Goal: Transaction & Acquisition: Purchase product/service

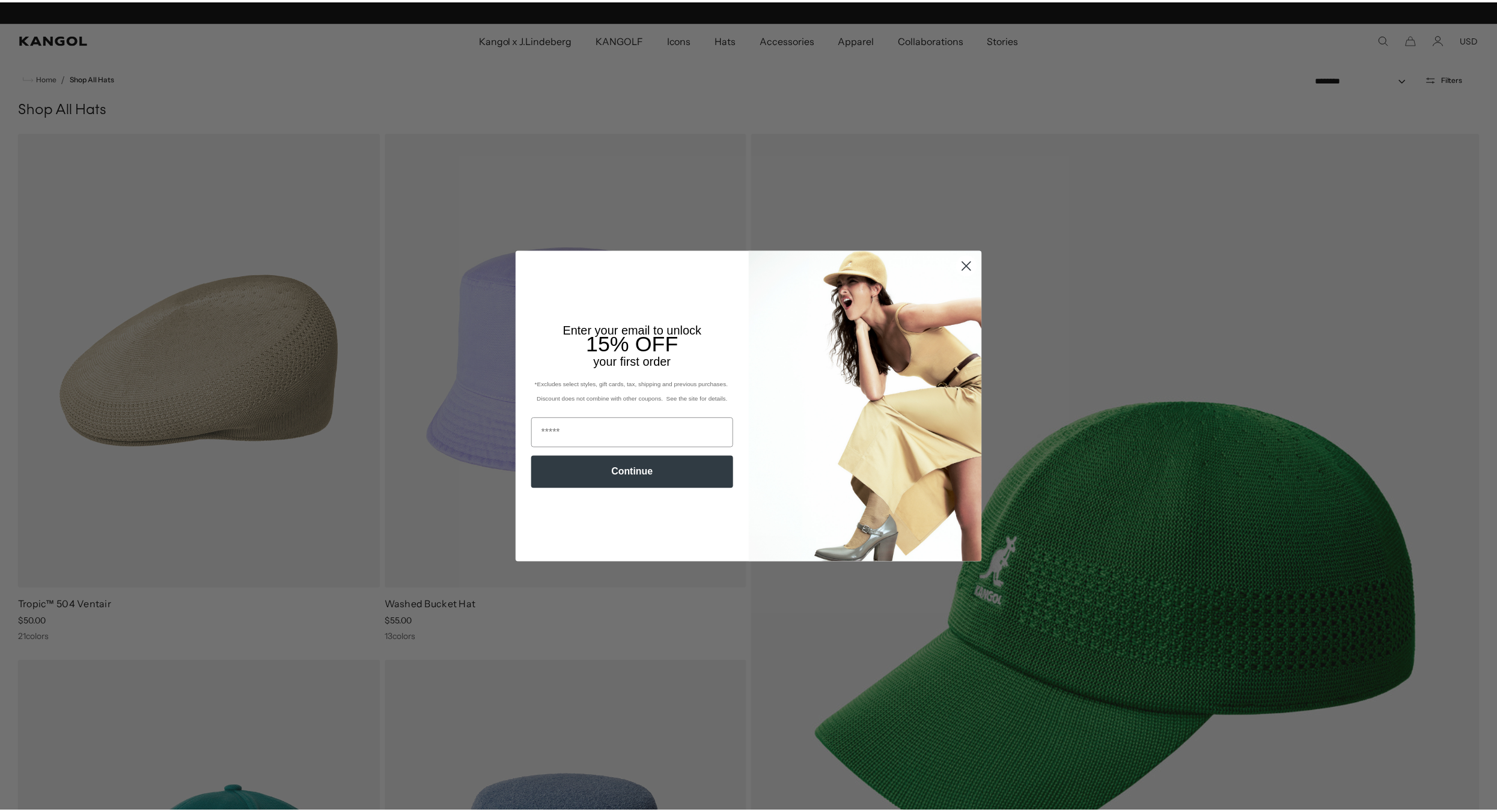
scroll to position [0, 247]
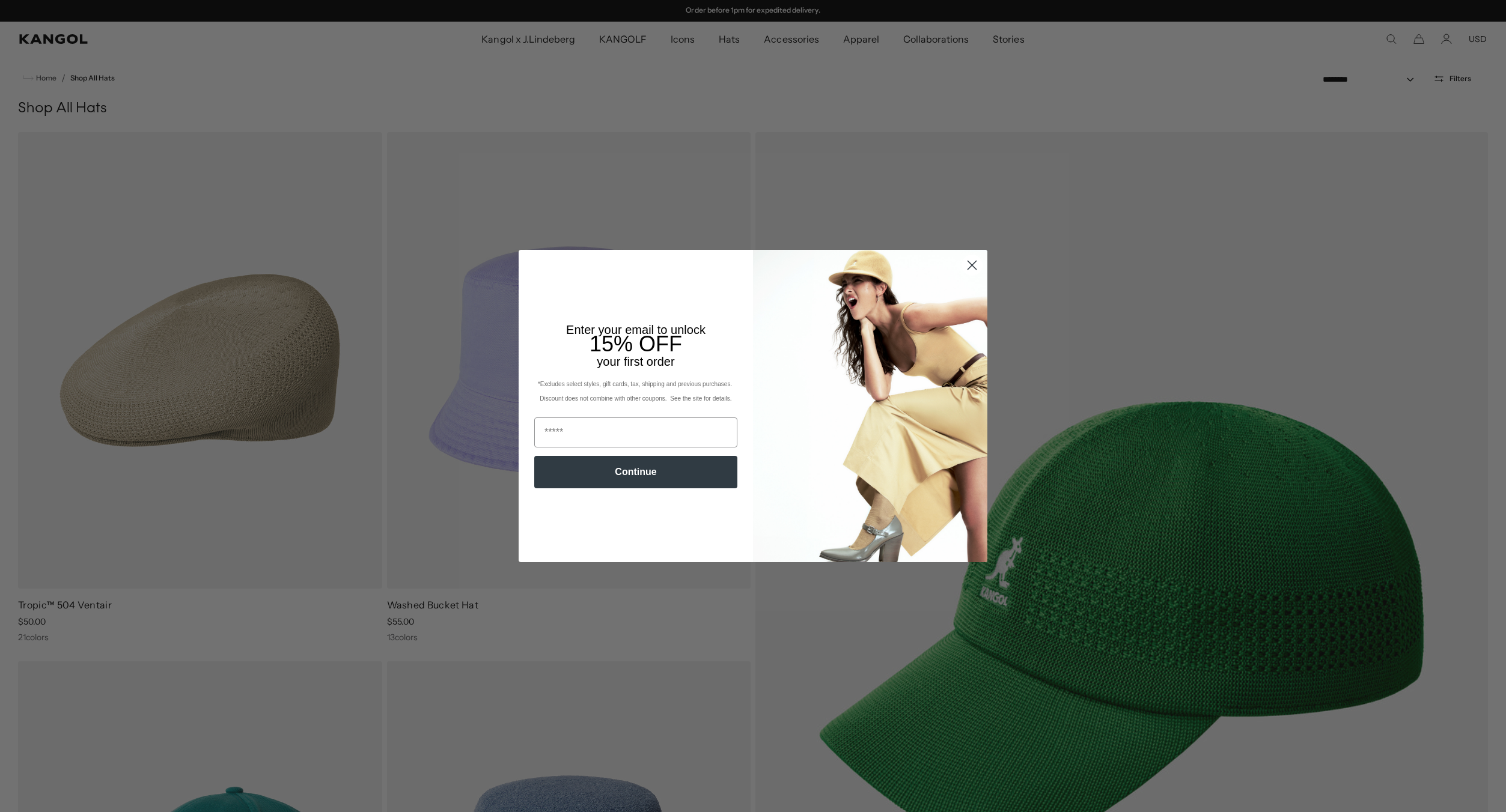
click at [965, 265] on circle "Close dialog" at bounding box center [972, 265] width 20 height 20
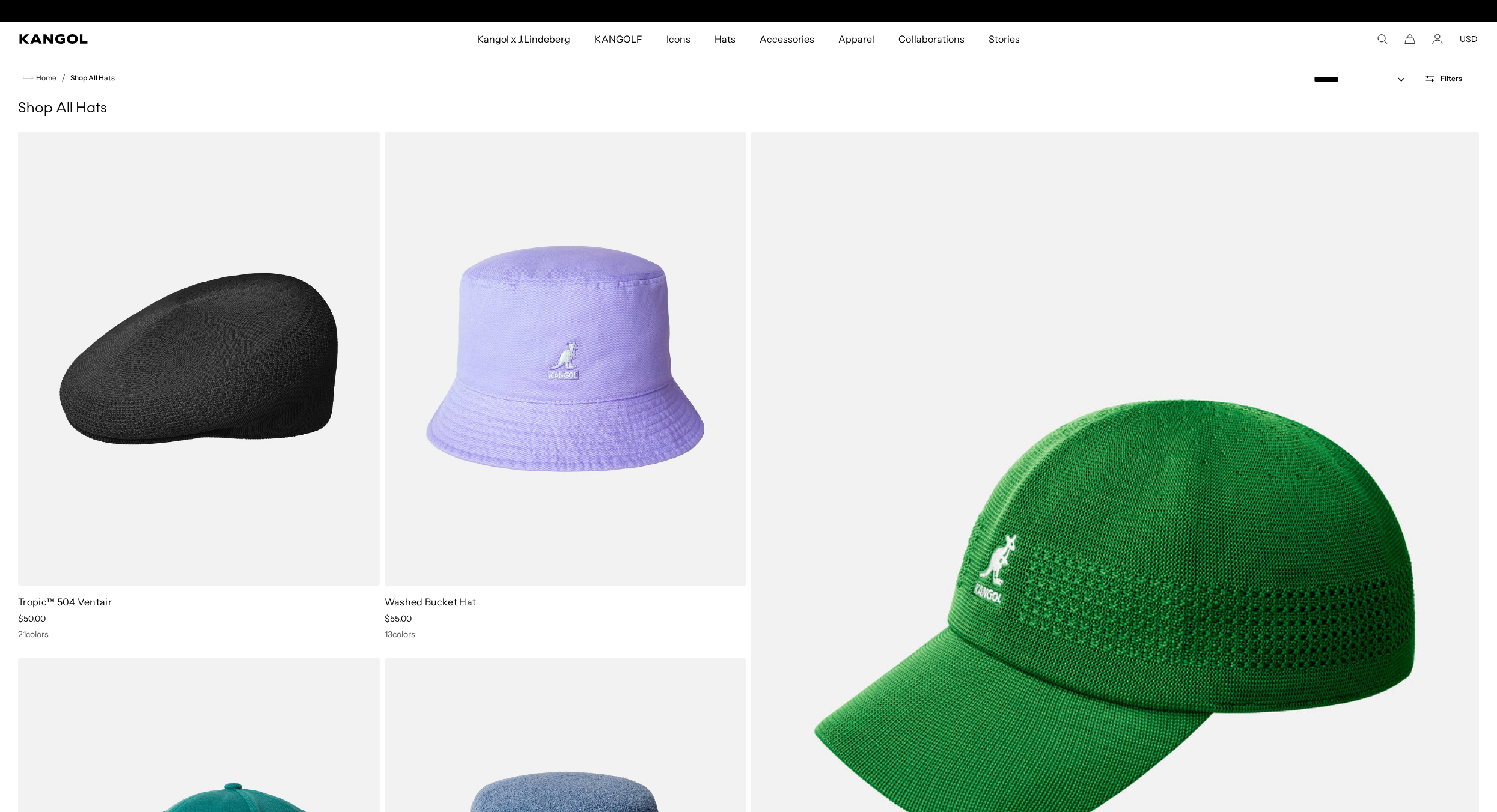
scroll to position [0, 0]
click at [185, 381] on img at bounding box center [198, 359] width 361 height 454
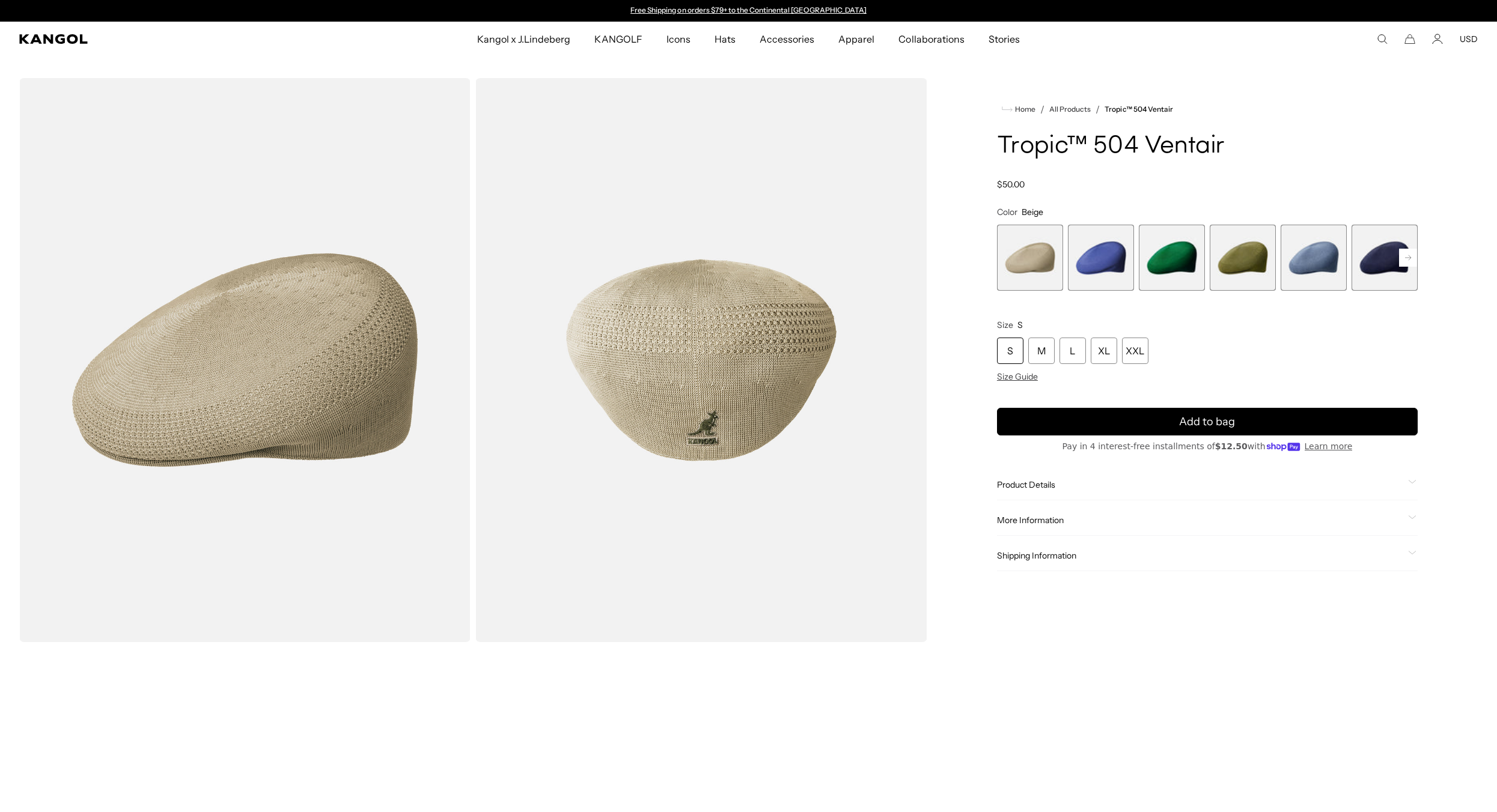
click at [1404, 263] on rect at bounding box center [1408, 258] width 18 height 18
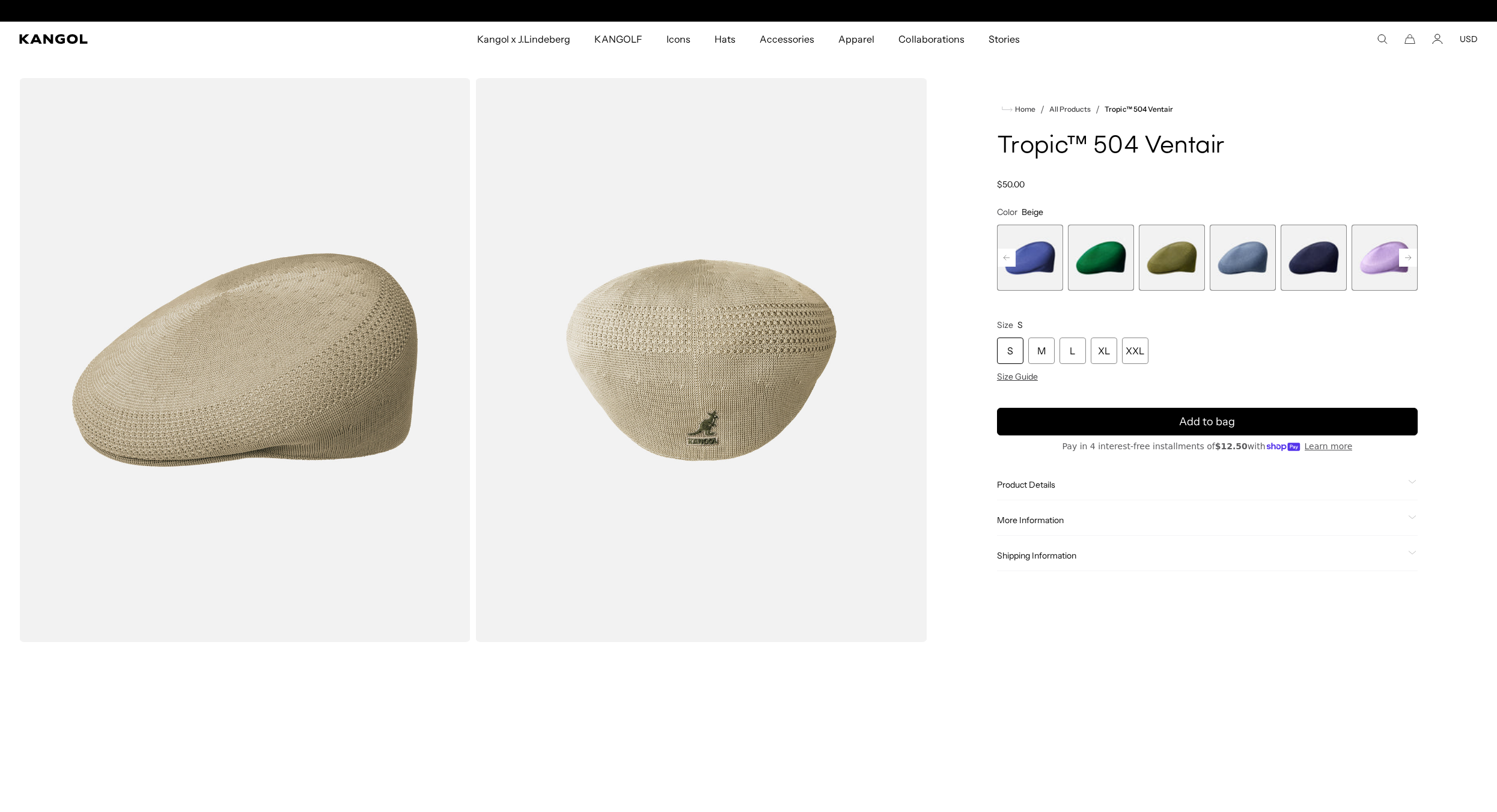
scroll to position [0, 247]
click at [1409, 261] on rect at bounding box center [1408, 258] width 18 height 18
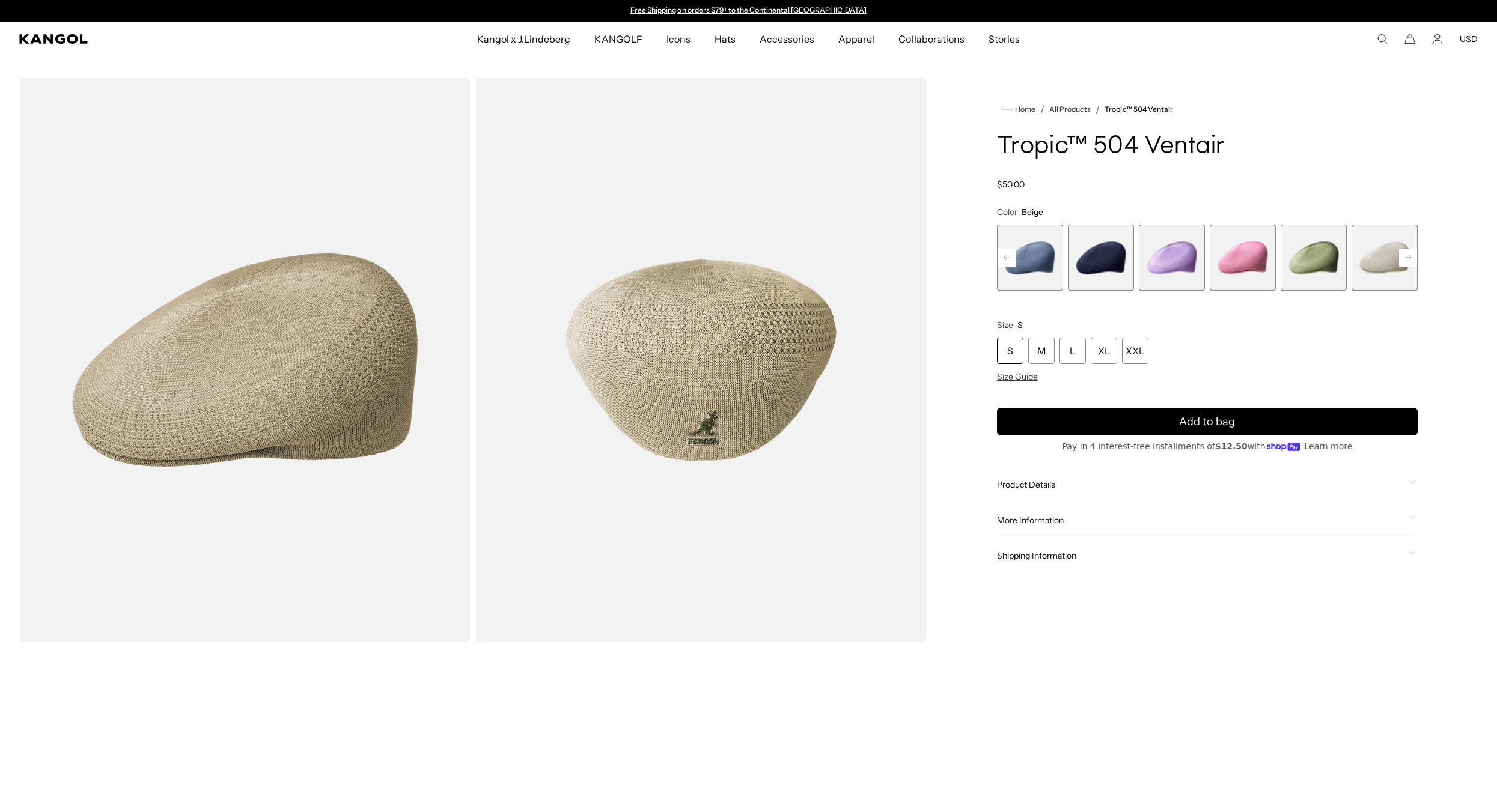
click at [1406, 259] on rect at bounding box center [1408, 258] width 18 height 18
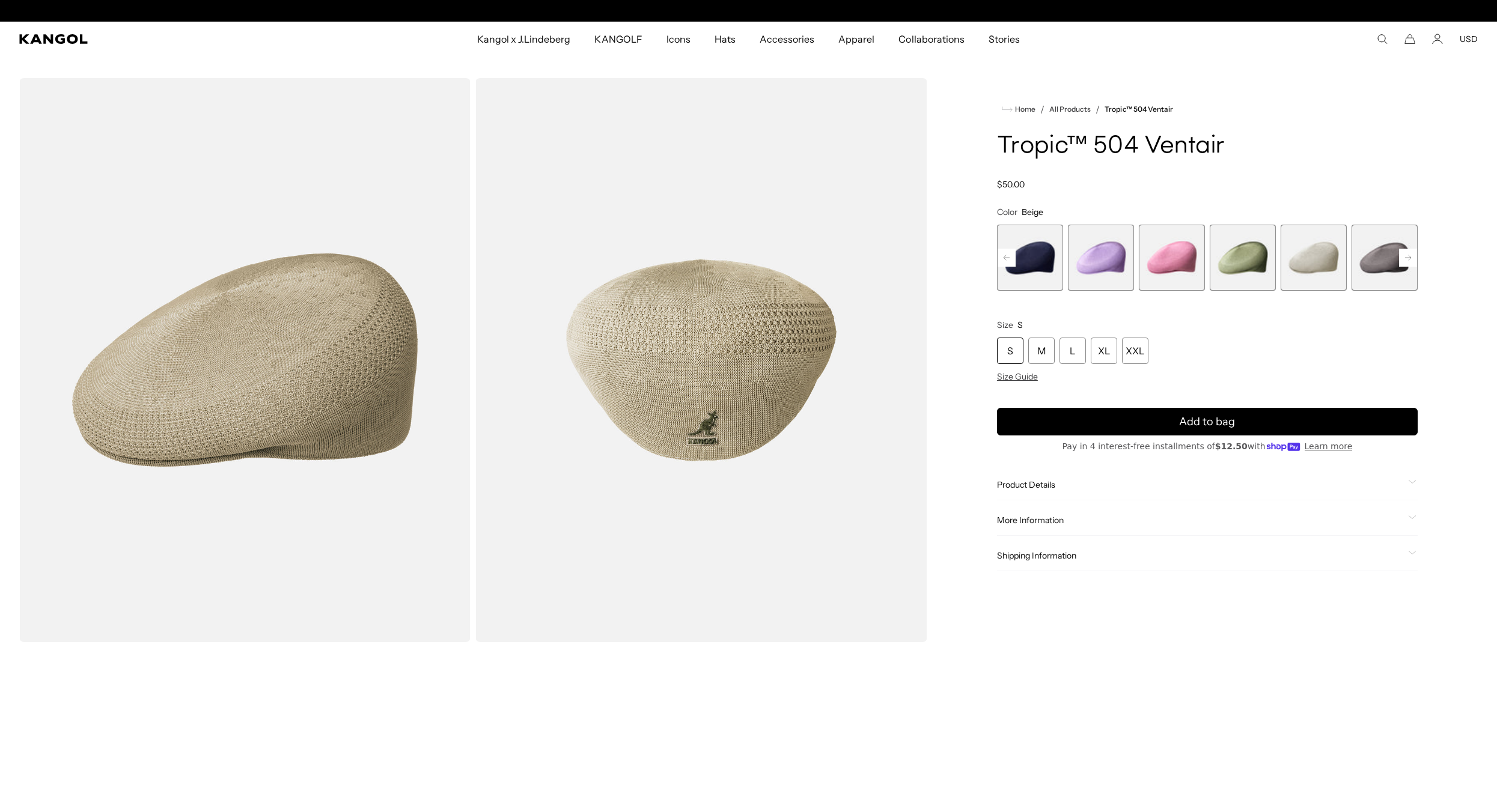
scroll to position [0, 247]
click at [1405, 258] on rect at bounding box center [1408, 258] width 18 height 18
click at [1326, 264] on span "11 of 22" at bounding box center [1314, 258] width 66 height 66
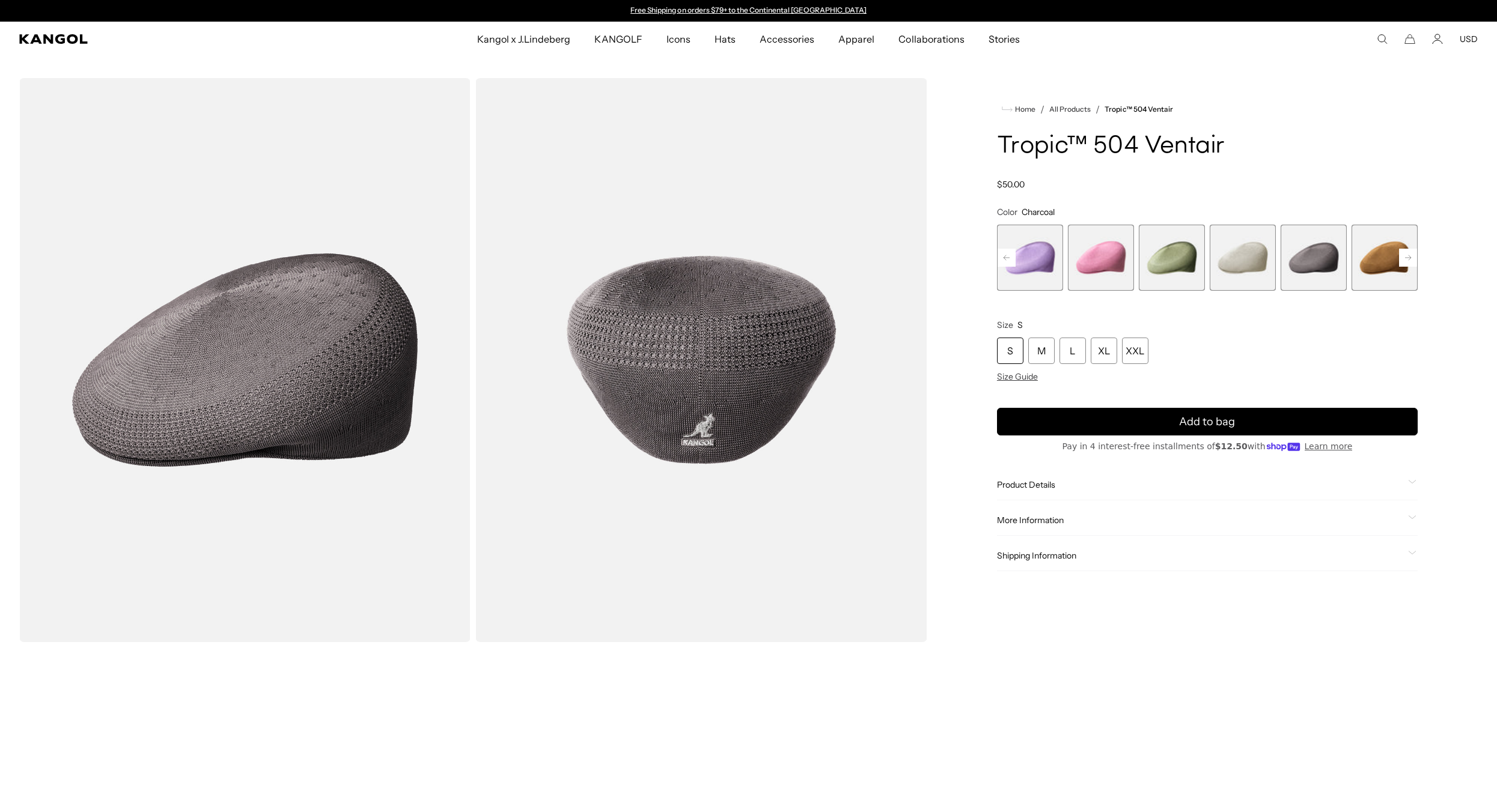
click at [1233, 258] on span "10 of 22" at bounding box center [1242, 258] width 66 height 66
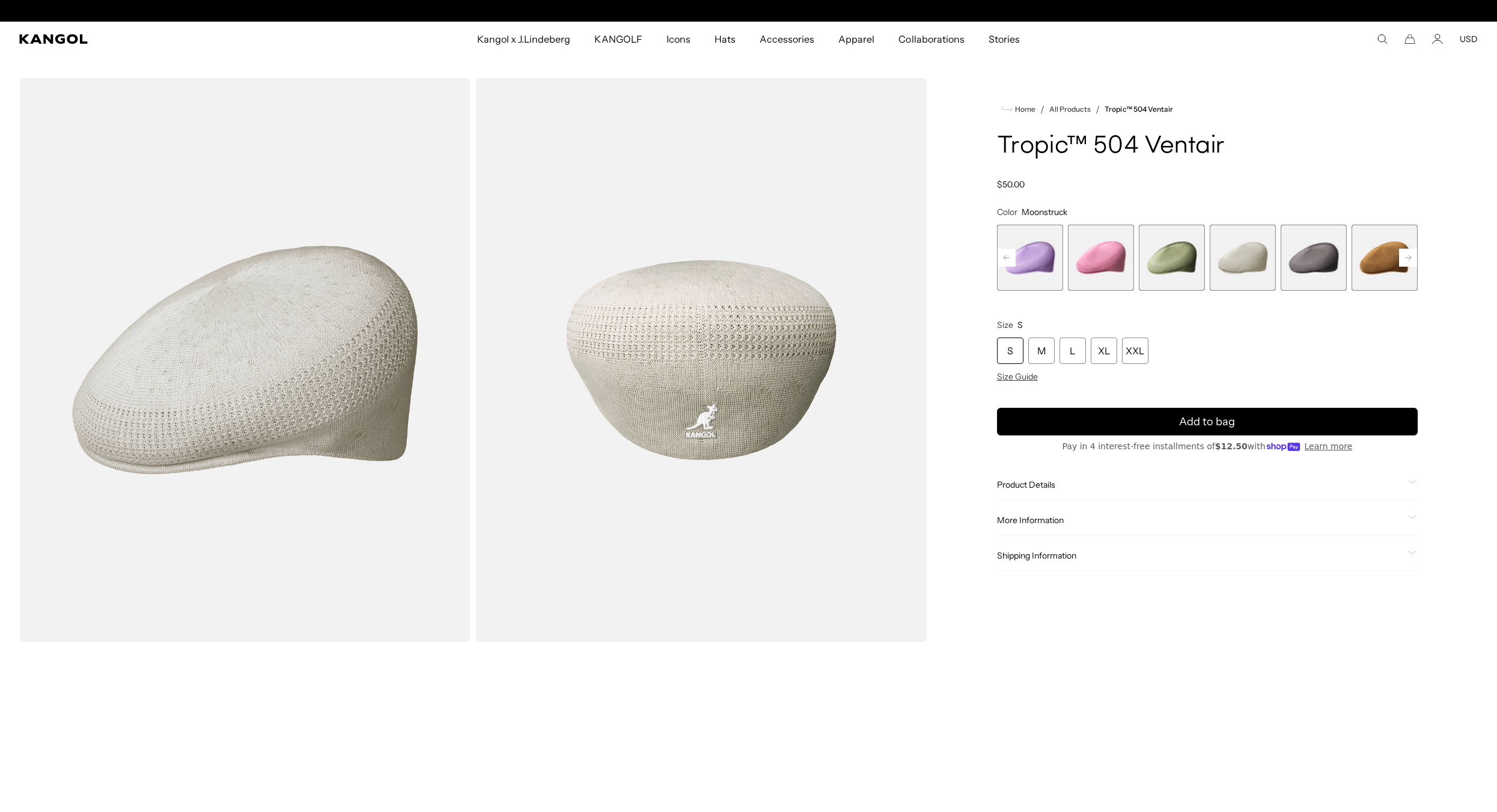
scroll to position [0, 247]
click at [1405, 254] on rect at bounding box center [1408, 258] width 18 height 18
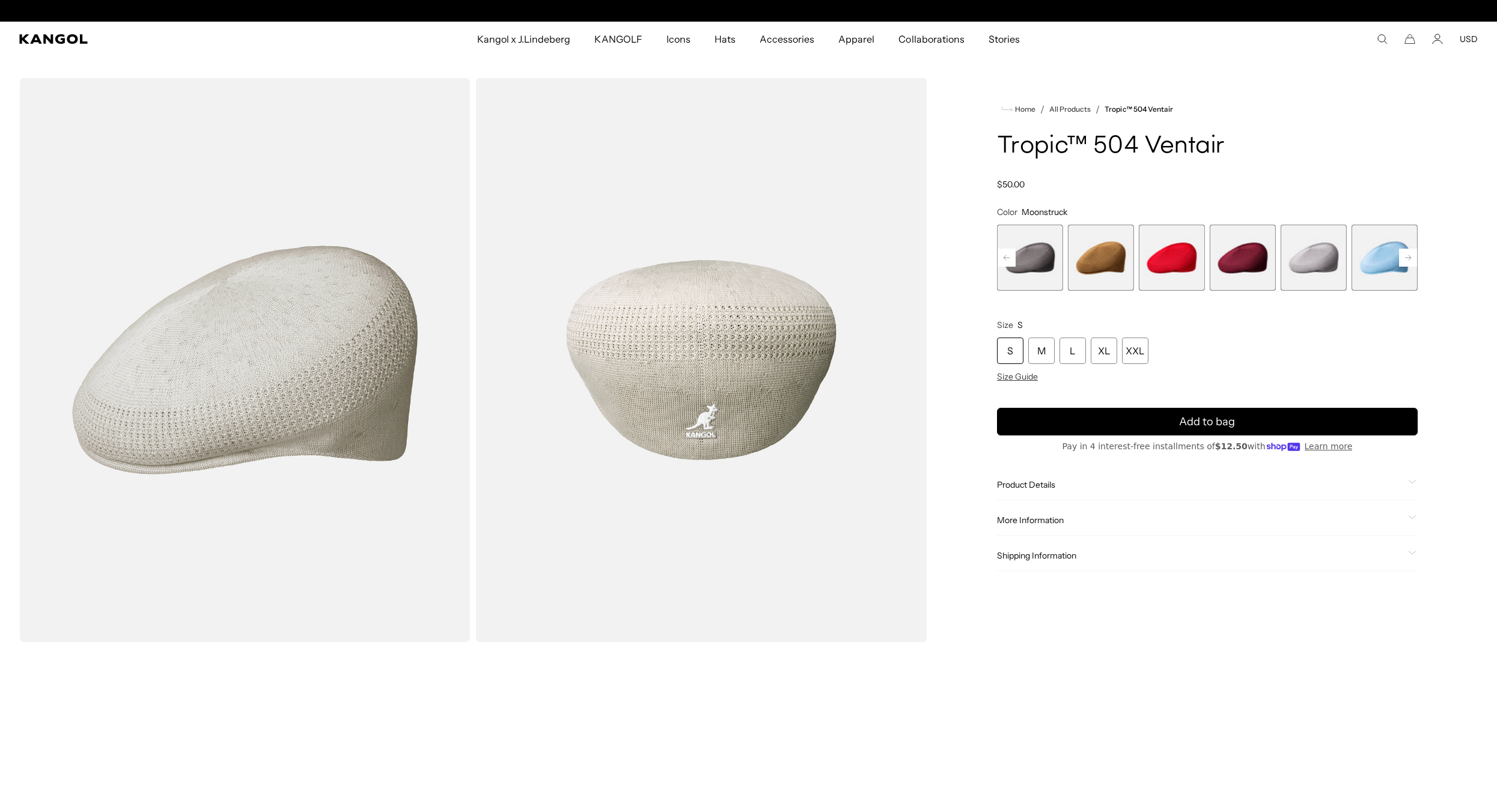
scroll to position [0, 0]
click at [1317, 259] on span "15 of 22" at bounding box center [1314, 258] width 66 height 66
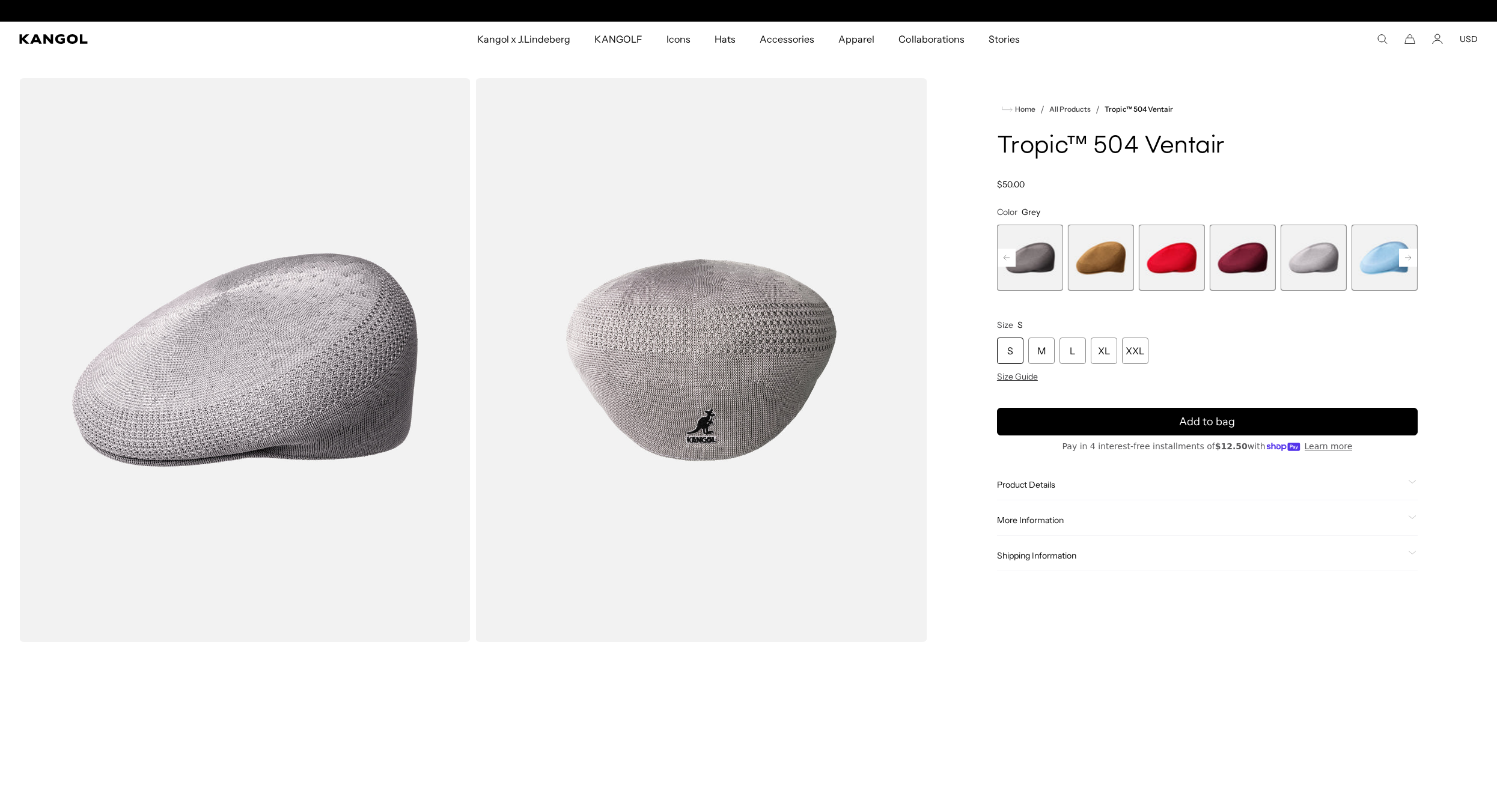
scroll to position [0, 247]
click at [1039, 262] on span "11 of 22" at bounding box center [1030, 258] width 66 height 66
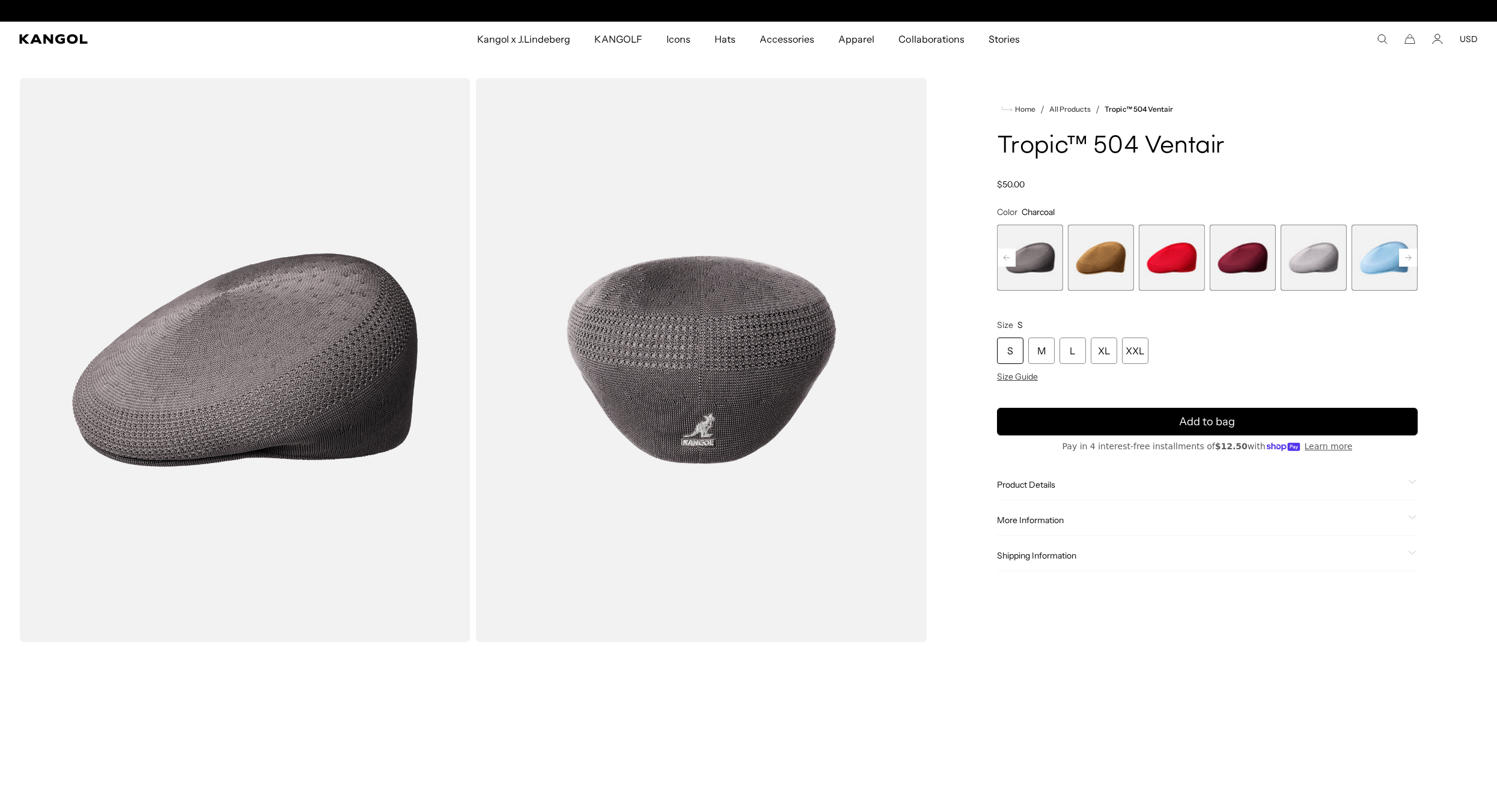
click at [1004, 264] on rect at bounding box center [1006, 258] width 18 height 18
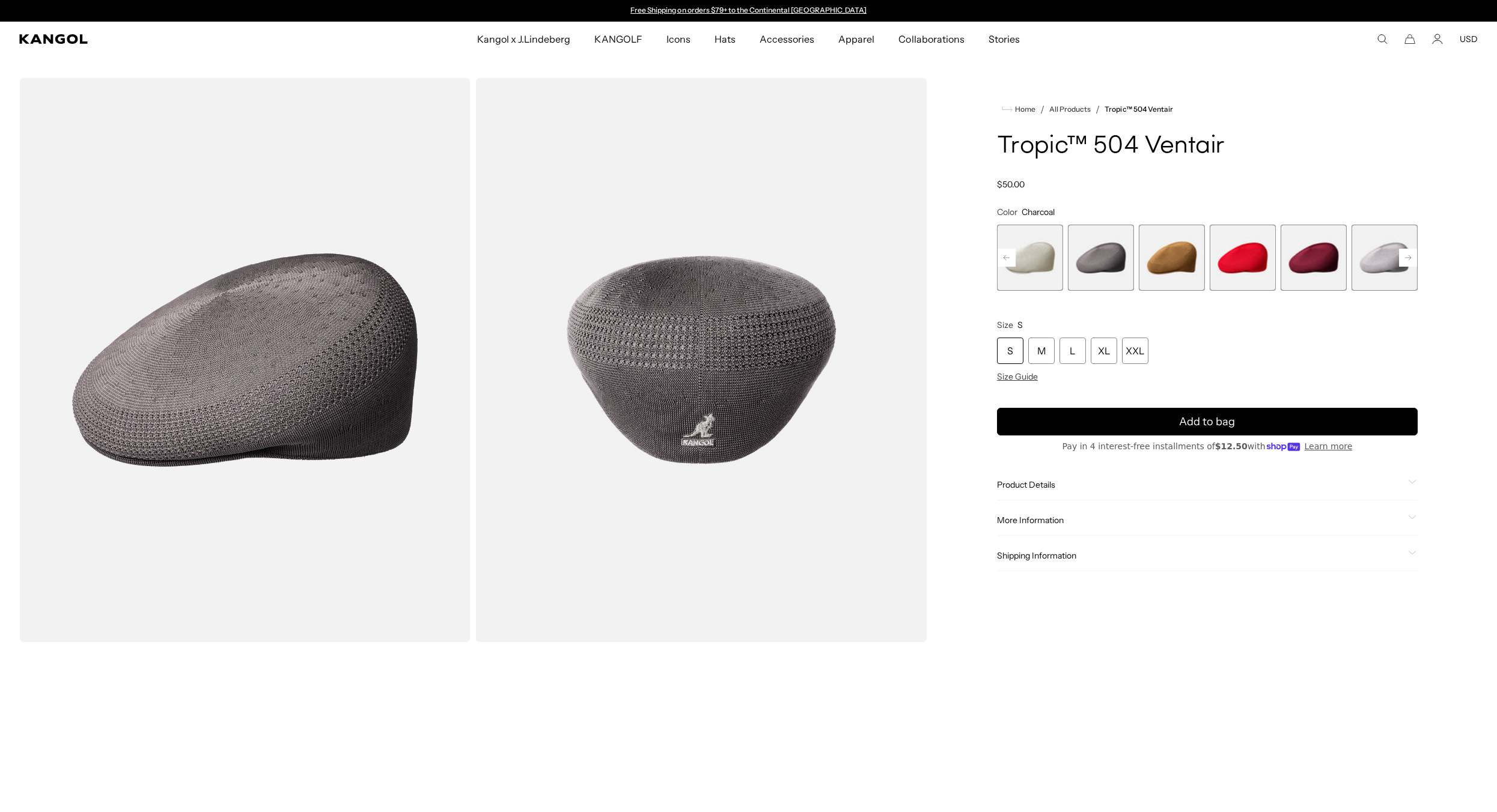
click at [1004, 264] on rect at bounding box center [1006, 258] width 18 height 18
click at [1004, 260] on rect at bounding box center [1006, 258] width 18 height 18
click at [1007, 259] on rect at bounding box center [1006, 258] width 18 height 18
click at [1009, 258] on rect at bounding box center [1006, 258] width 18 height 18
click at [1009, 258] on icon at bounding box center [1006, 258] width 6 height 5
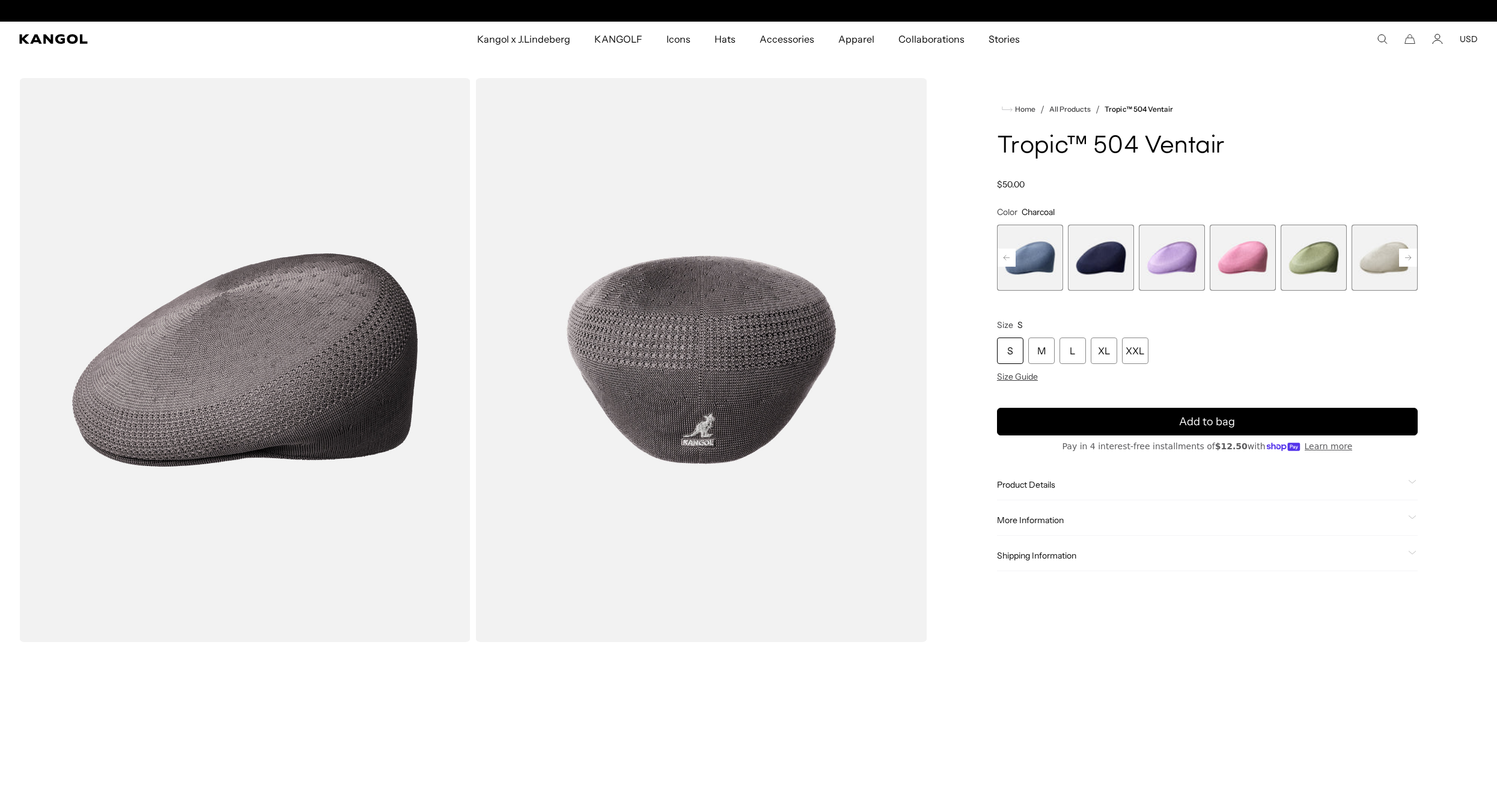
scroll to position [0, 247]
click at [1012, 258] on rect at bounding box center [1006, 258] width 18 height 18
click at [1006, 258] on rect at bounding box center [1006, 258] width 18 height 18
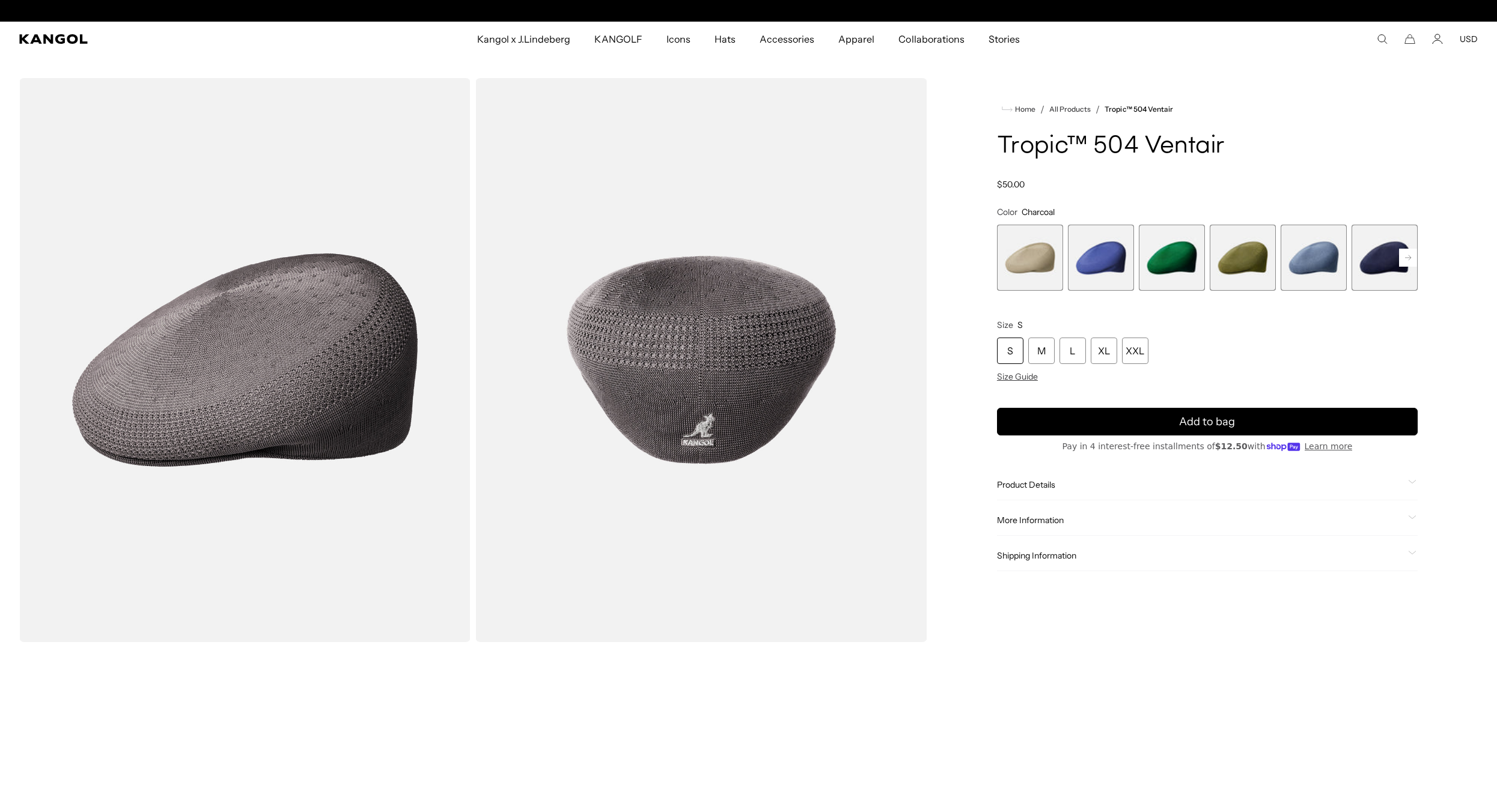
click at [1006, 258] on span "1 of 22" at bounding box center [1030, 258] width 66 height 66
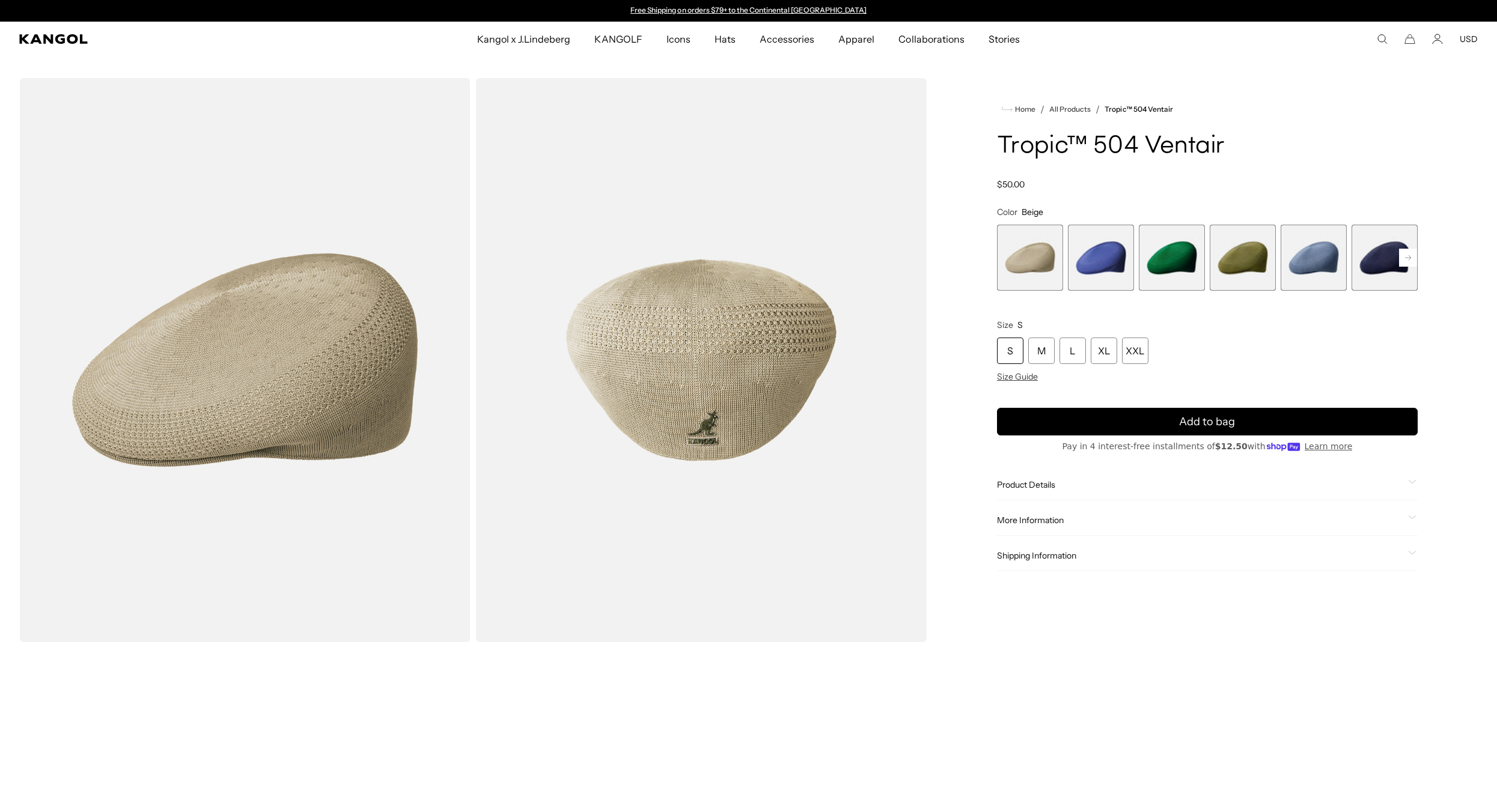
click at [1382, 261] on span "6 of 22" at bounding box center [1384, 258] width 66 height 66
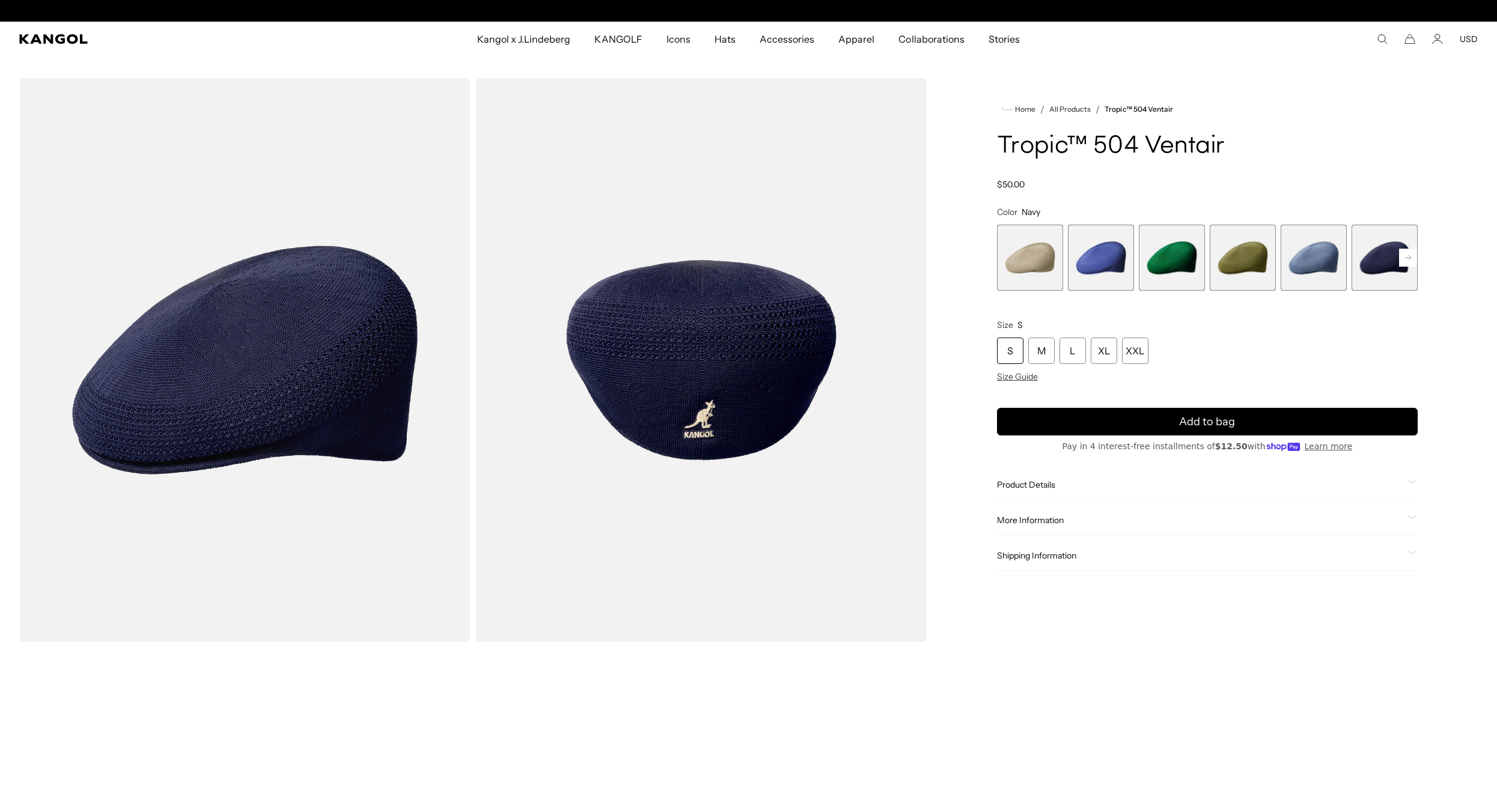
scroll to position [0, 247]
click at [1408, 257] on rect at bounding box center [1408, 258] width 18 height 18
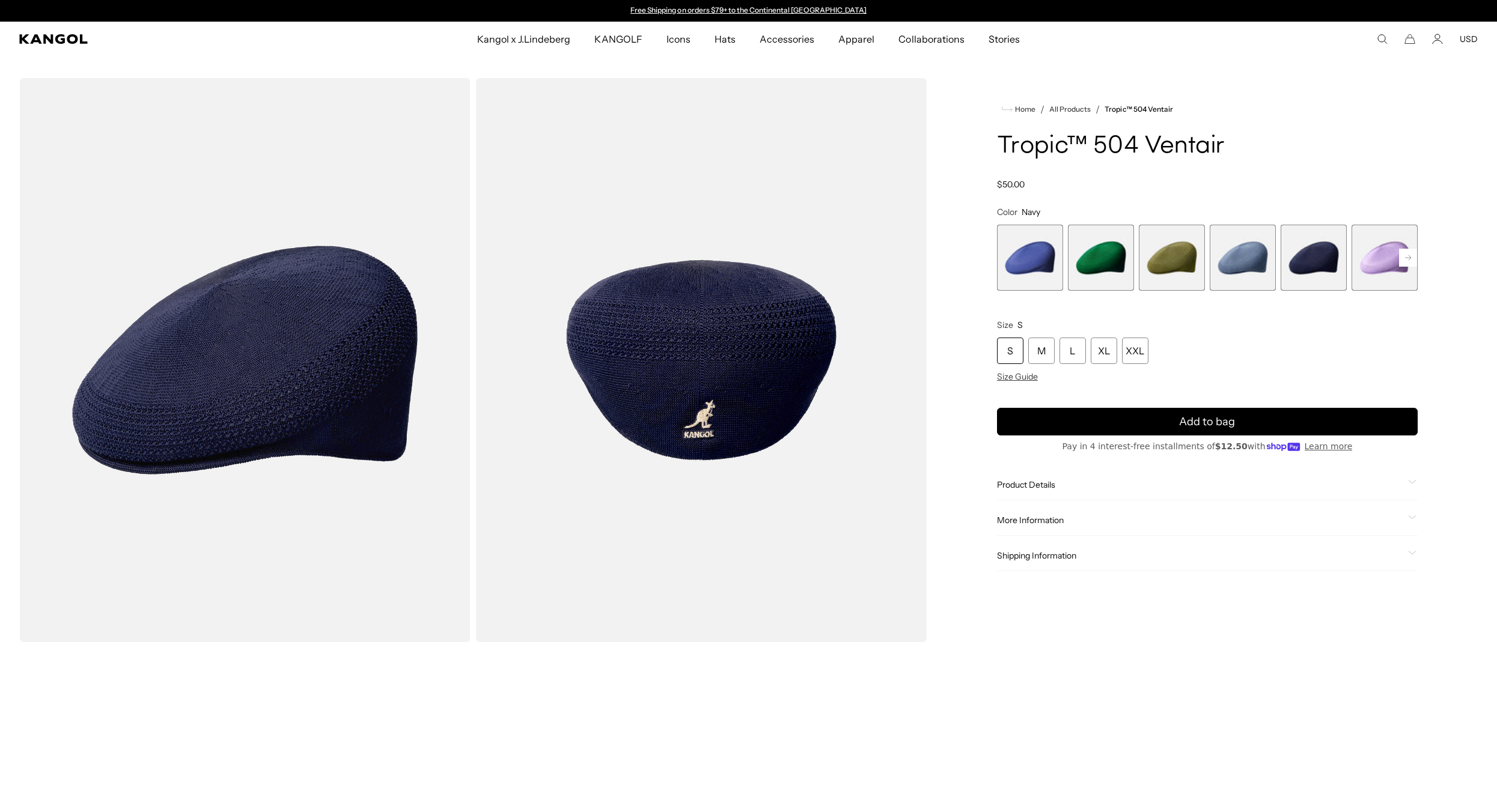
click at [1408, 257] on rect at bounding box center [1408, 258] width 18 height 18
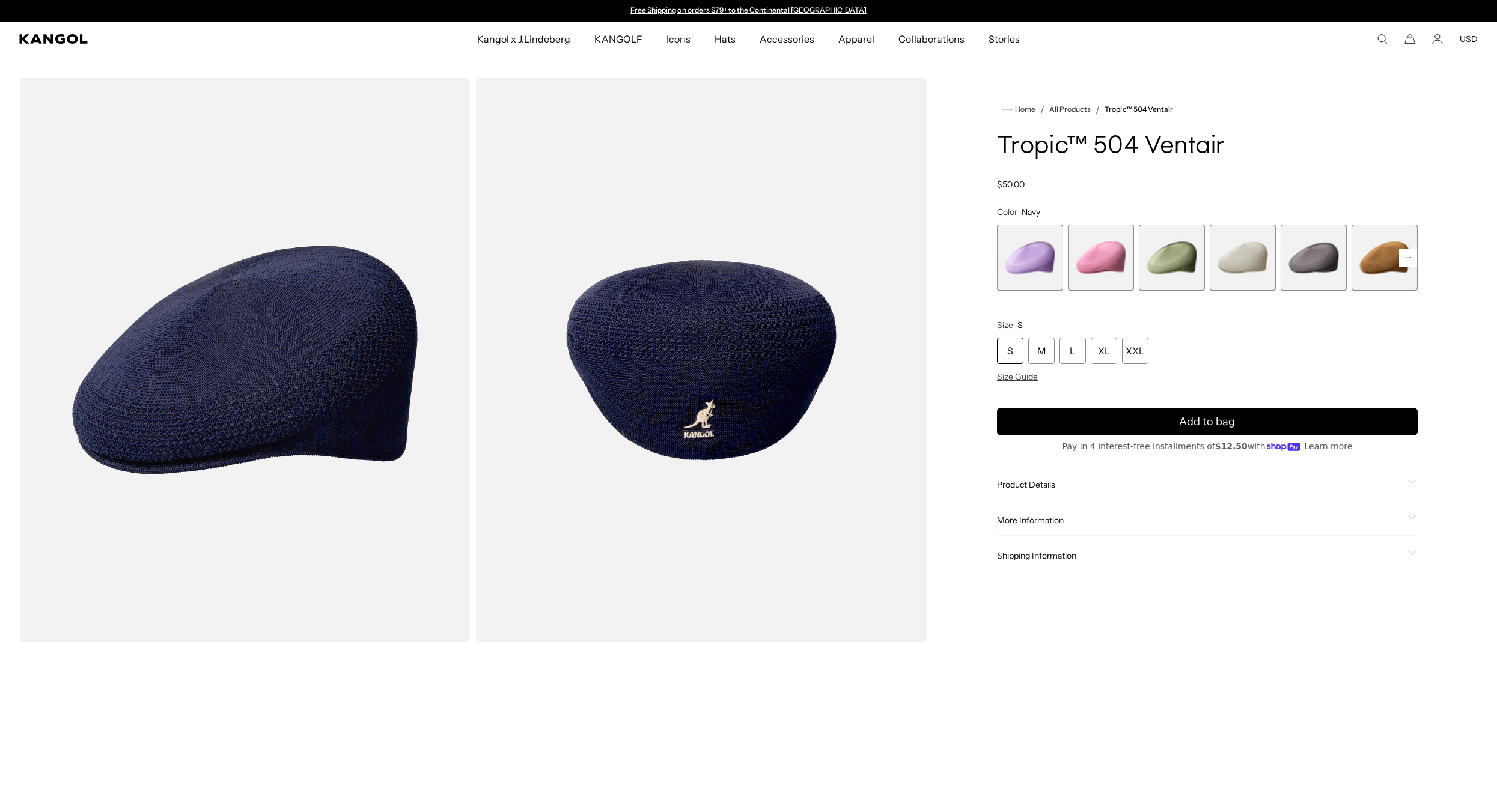
click at [1408, 257] on rect at bounding box center [1408, 258] width 18 height 18
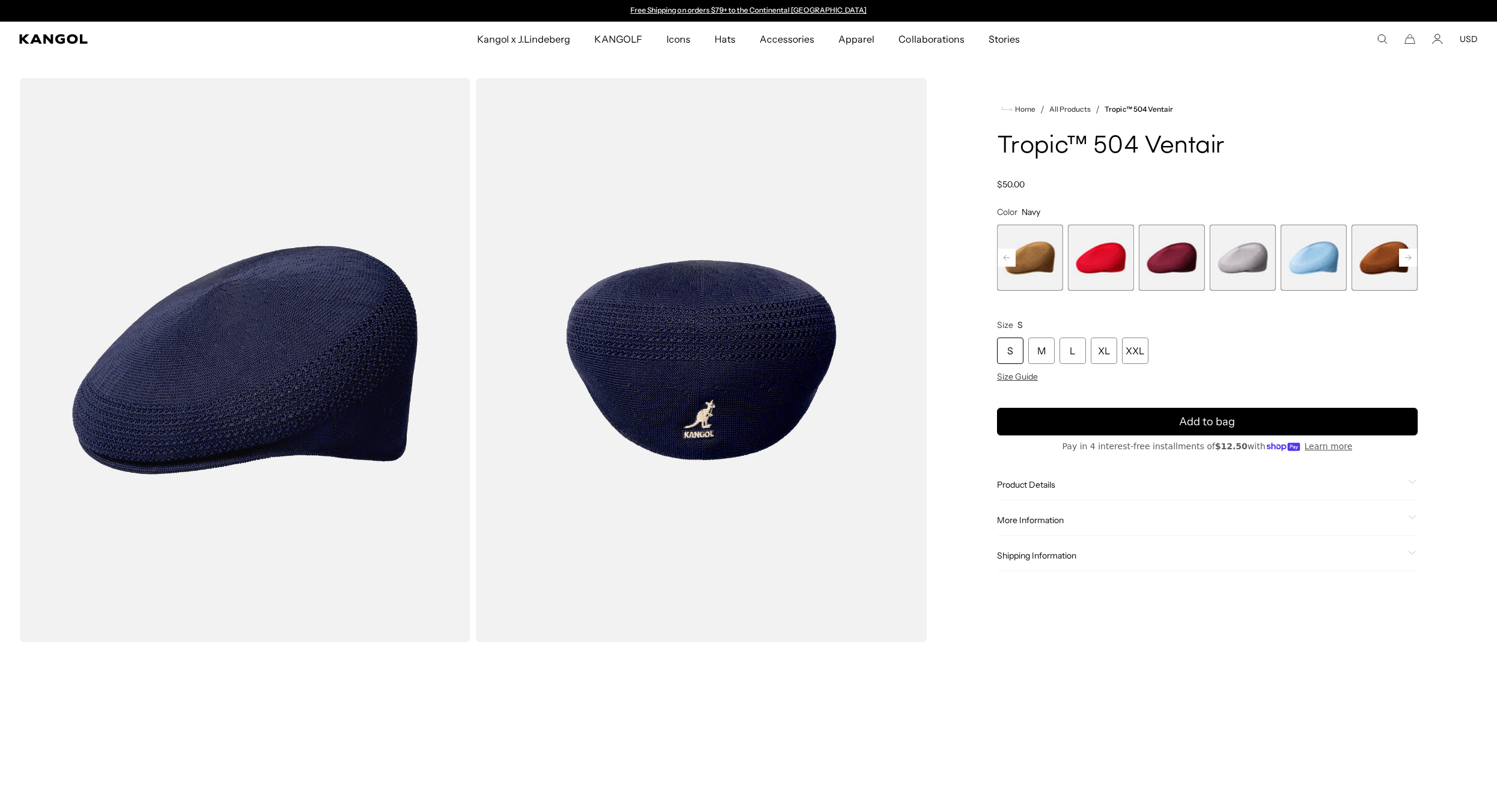
click at [1408, 257] on rect at bounding box center [1408, 258] width 18 height 18
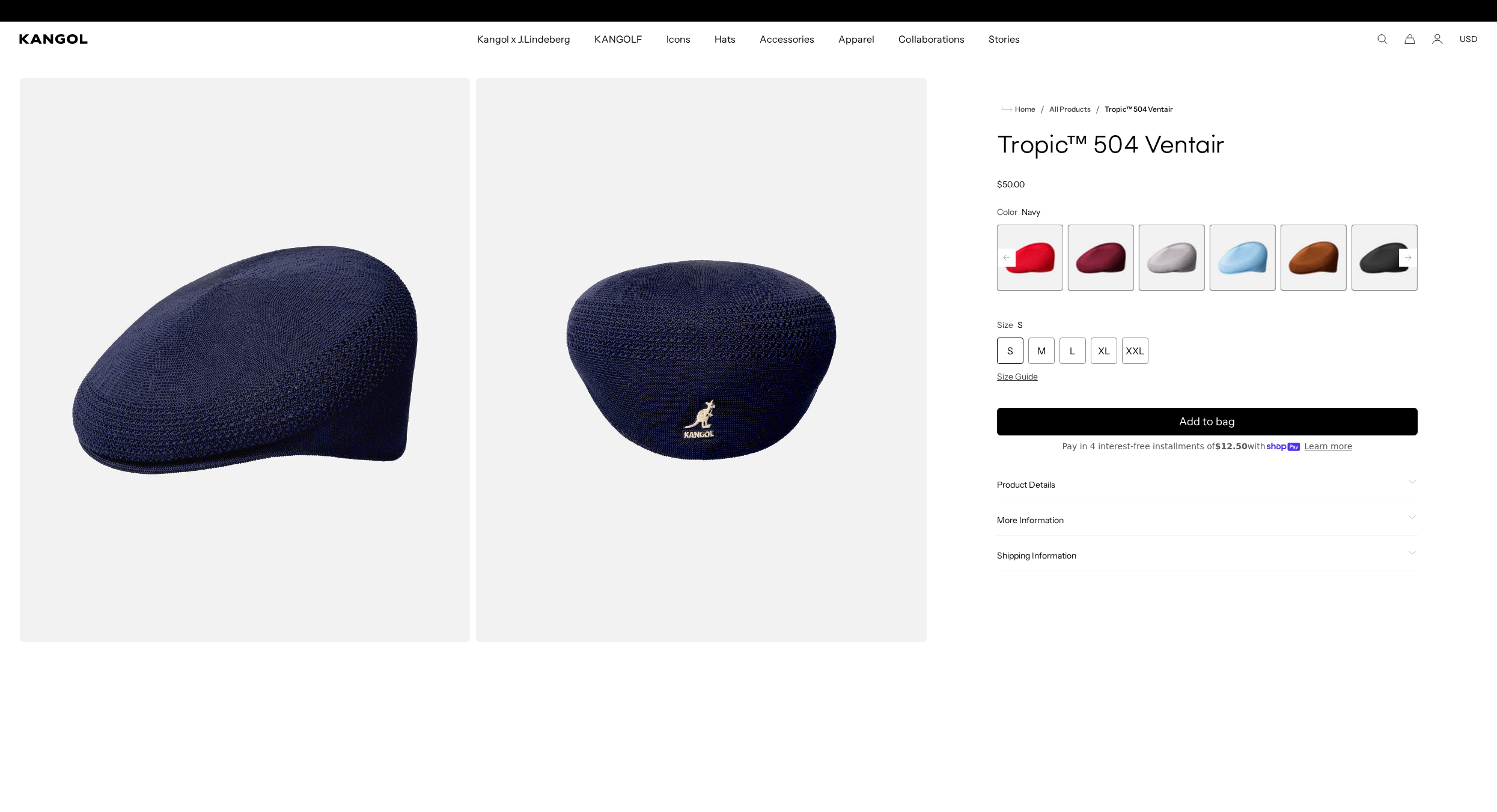
scroll to position [0, 247]
click at [1408, 257] on rect at bounding box center [1408, 258] width 18 height 18
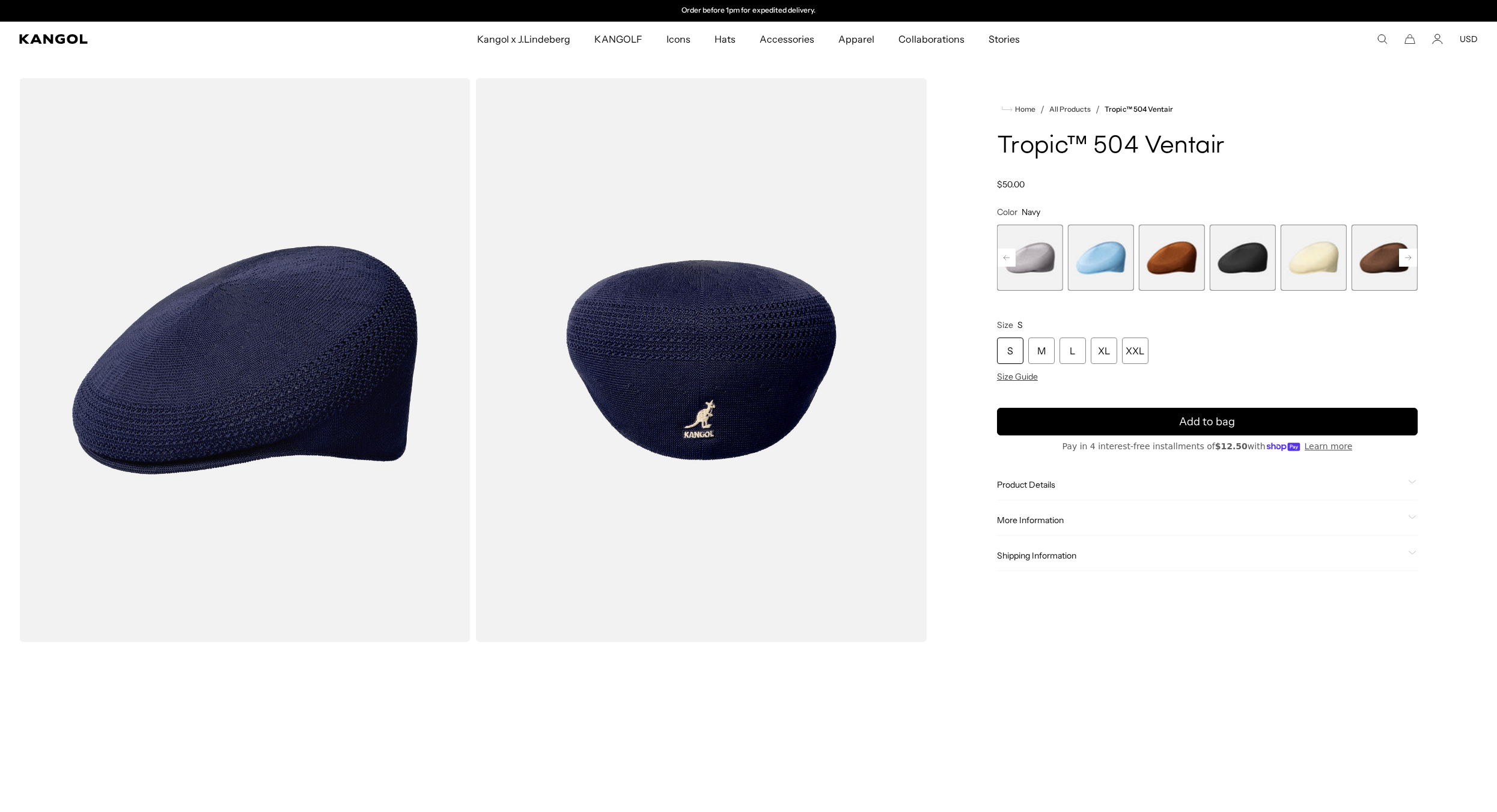
click at [1244, 259] on span "18 of 22" at bounding box center [1242, 258] width 66 height 66
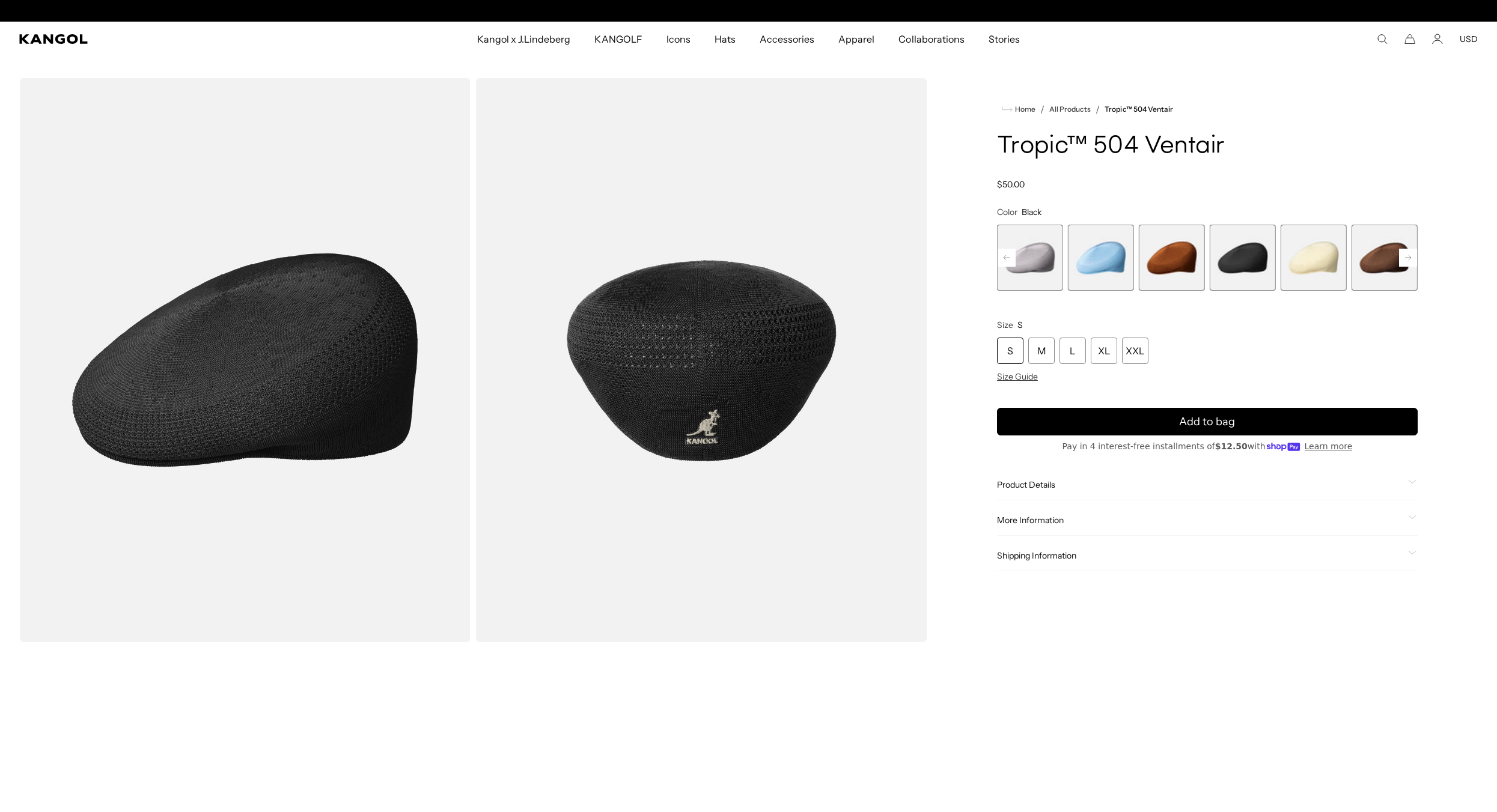
scroll to position [0, 247]
click at [1013, 349] on div "S" at bounding box center [1009, 350] width 26 height 26
click at [1010, 353] on div "S" at bounding box center [1009, 350] width 26 height 26
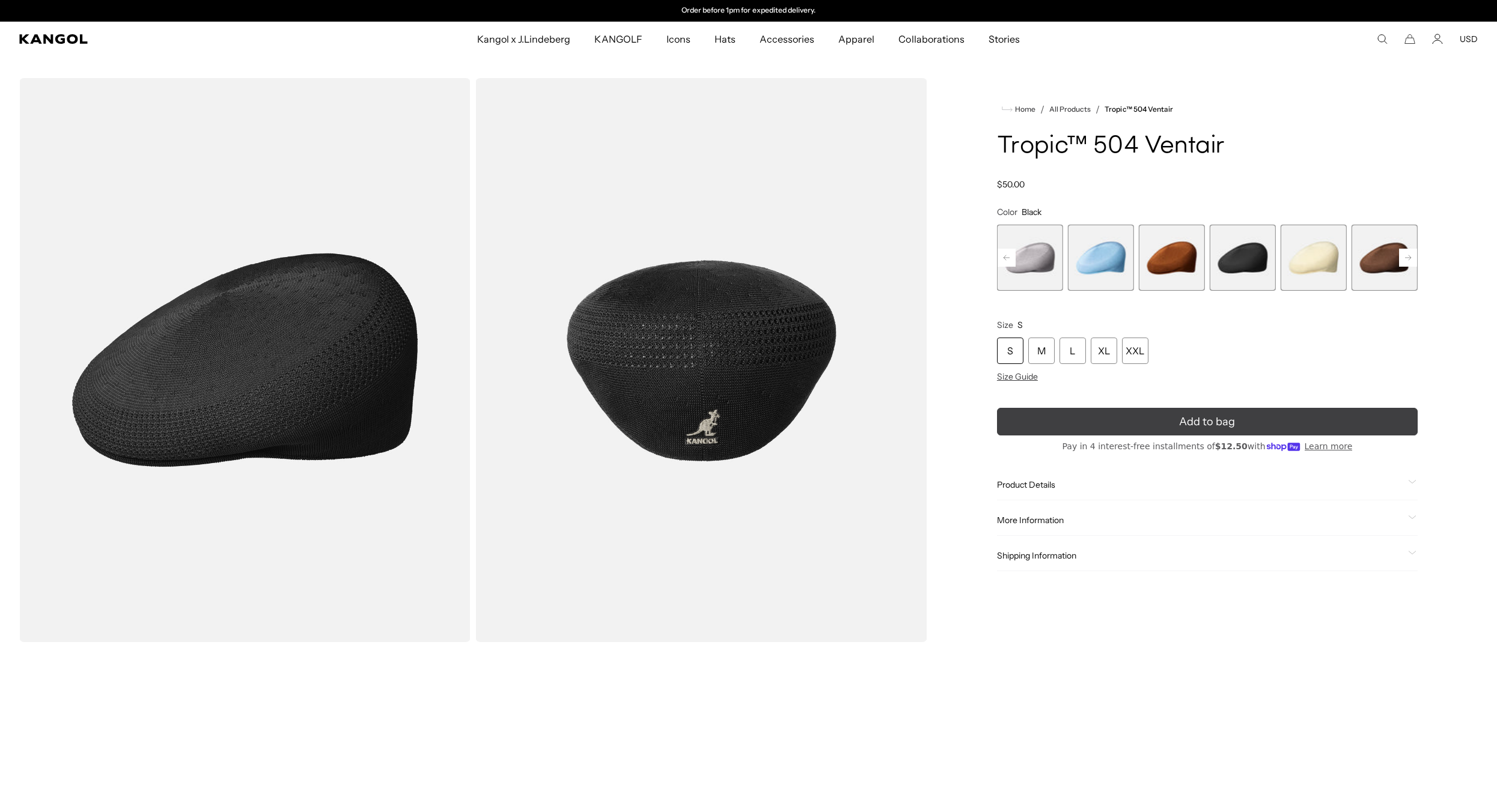
click at [1114, 418] on button "Add to bag" at bounding box center [1207, 421] width 421 height 28
